Goal: Information Seeking & Learning: Learn about a topic

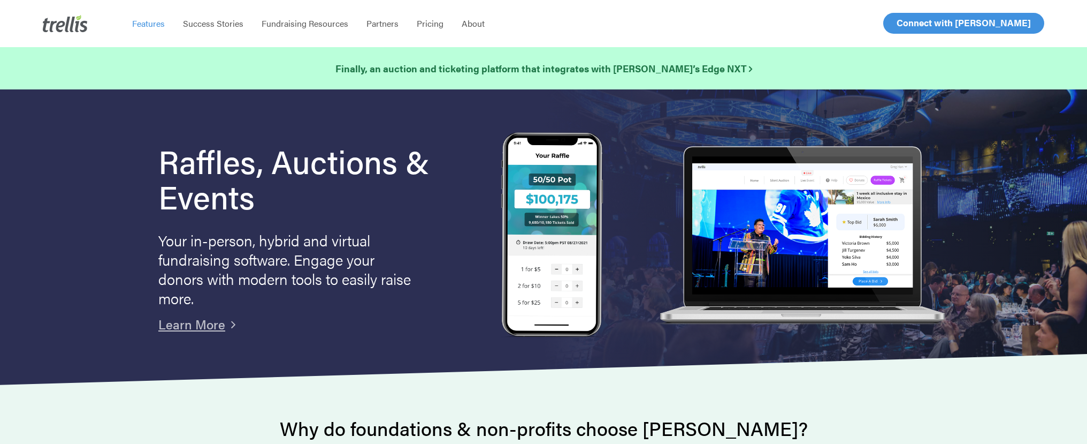
click at [148, 22] on span "Features" at bounding box center [148, 23] width 33 height 12
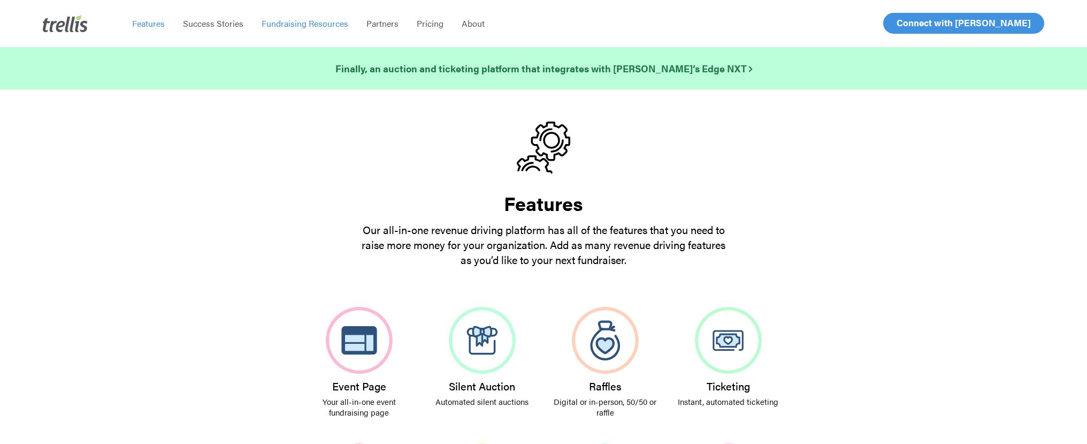
click at [290, 24] on span "Fundraising Resources" at bounding box center [305, 23] width 87 height 12
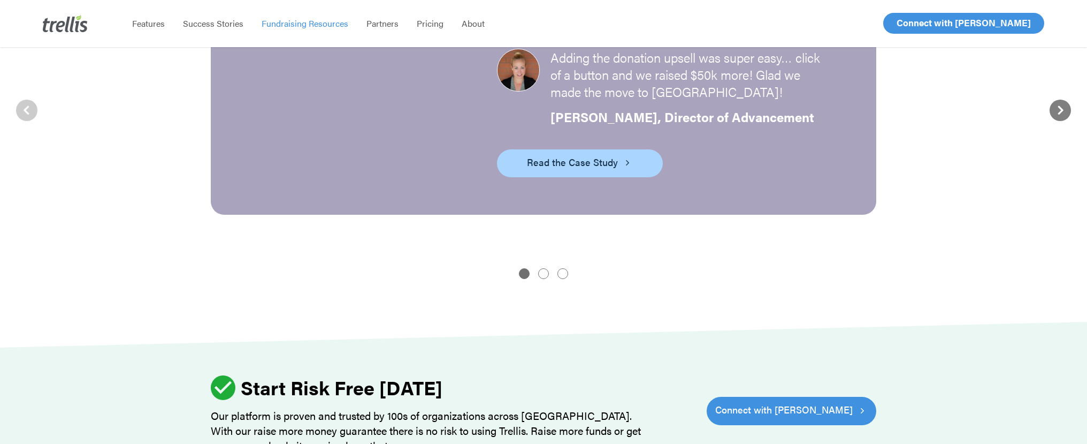
scroll to position [1471, 0]
